Goal: Check status

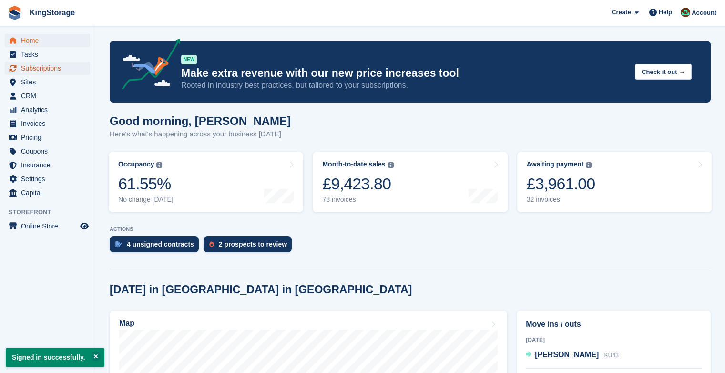
click at [48, 69] on span "Subscriptions" at bounding box center [49, 67] width 57 height 13
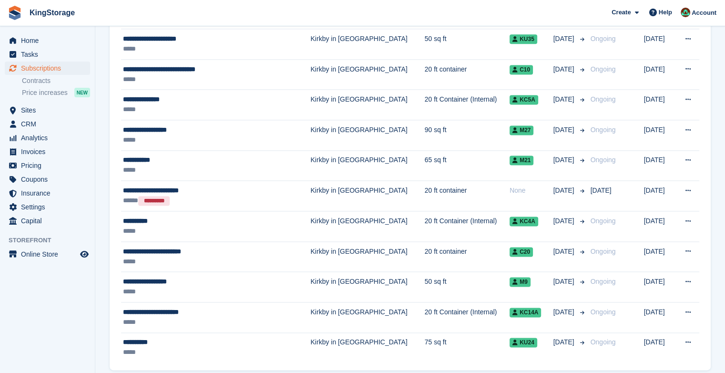
scroll to position [1345, 0]
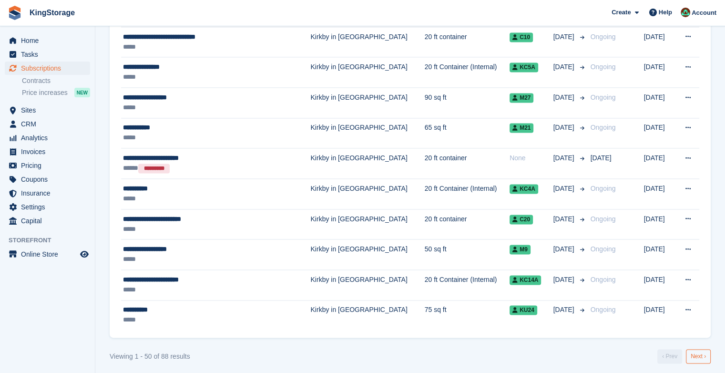
click at [692, 352] on link "Next ›" at bounding box center [698, 356] width 25 height 14
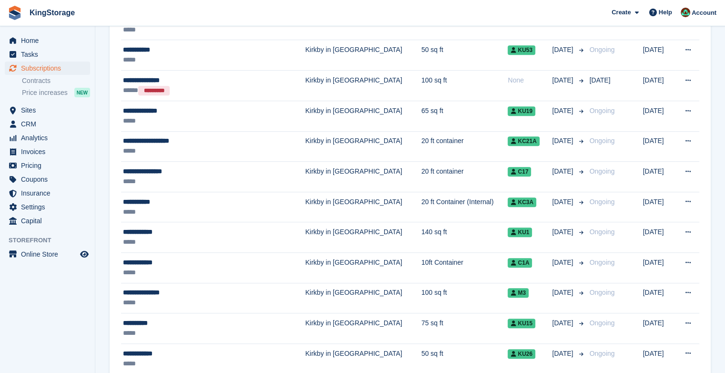
scroll to position [663, 0]
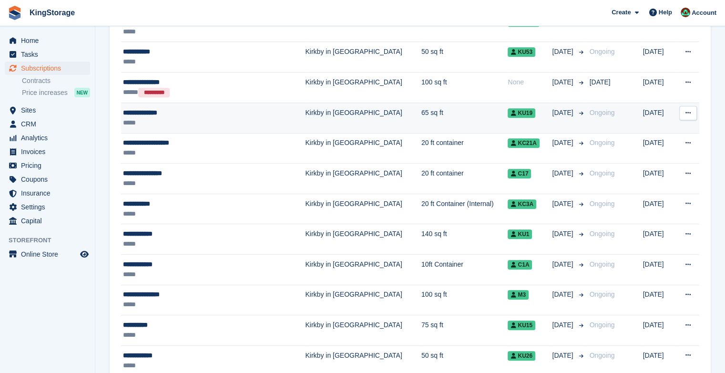
click at [305, 110] on td "Kirkby in [GEOGRAPHIC_DATA]" at bounding box center [363, 117] width 116 height 30
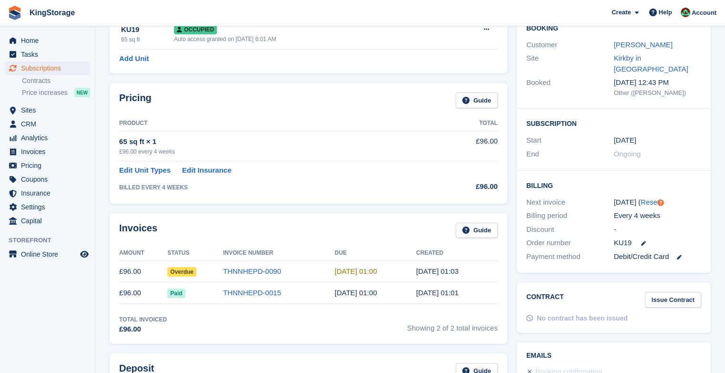
scroll to position [122, 0]
